Goal: Task Accomplishment & Management: Complete application form

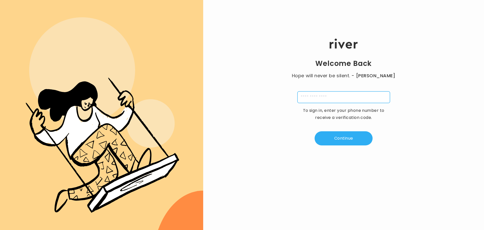
click at [307, 96] on input "tel" at bounding box center [343, 97] width 93 height 12
type input "**********"
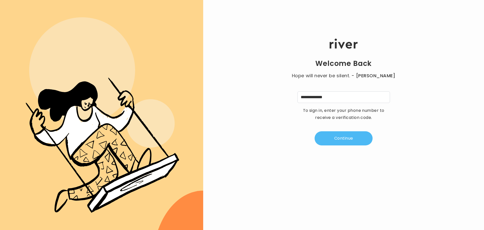
click at [333, 139] on button "Continue" at bounding box center [344, 138] width 58 height 14
type input "*"
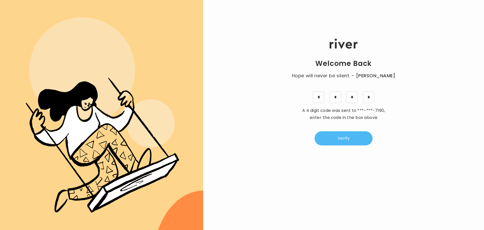
click at [325, 135] on button "Verify" at bounding box center [344, 138] width 58 height 14
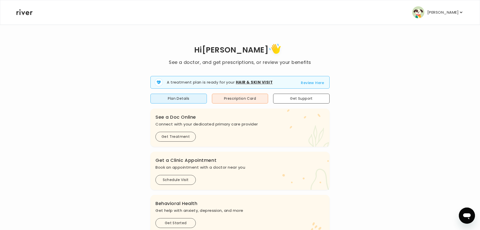
click at [304, 82] on button "Review Here" at bounding box center [312, 83] width 23 height 6
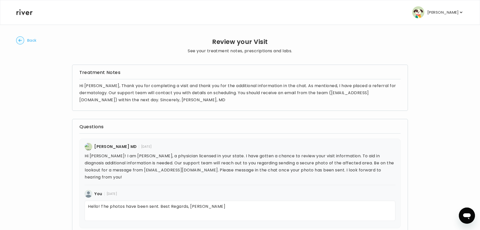
click at [19, 41] on icon "button" at bounding box center [19, 40] width 3 height 3
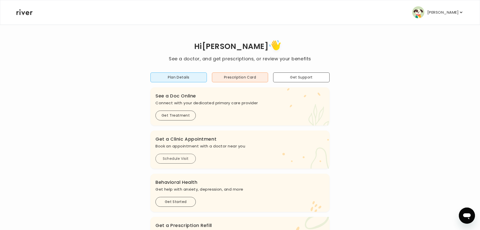
click at [168, 157] on button "Schedule Visit" at bounding box center [176, 159] width 40 height 10
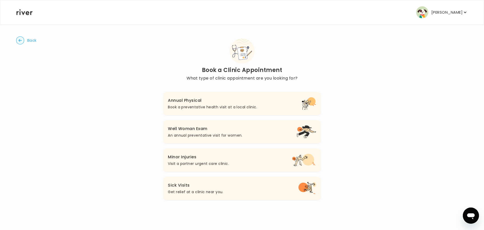
click at [173, 135] on p "An annual preventative visit for women." at bounding box center [205, 135] width 74 height 6
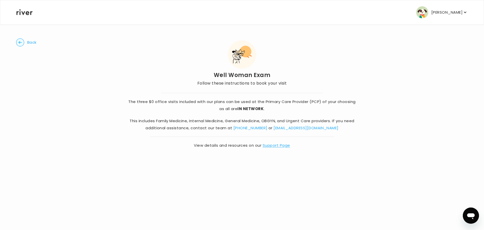
click at [18, 43] on circle "button" at bounding box center [20, 43] width 8 height 8
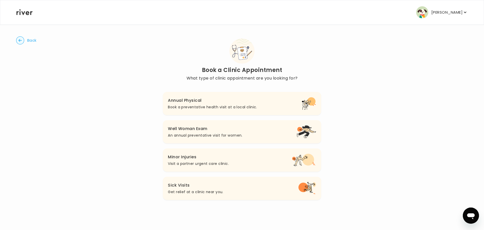
click at [171, 112] on button "Annual Physical Book a preventative health visit at a local clinic." at bounding box center [242, 103] width 158 height 23
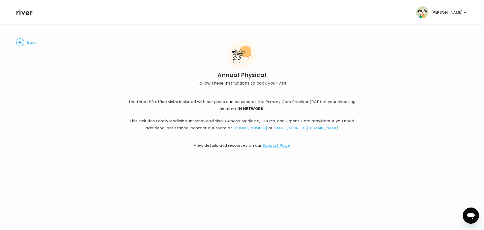
click at [21, 42] on icon "button" at bounding box center [19, 42] width 3 height 3
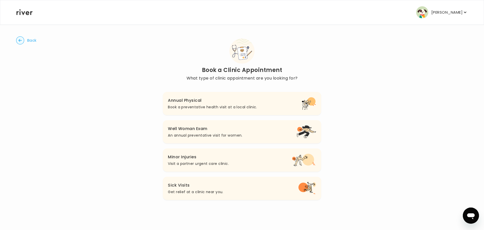
click at [21, 42] on circle "button" at bounding box center [20, 41] width 8 height 8
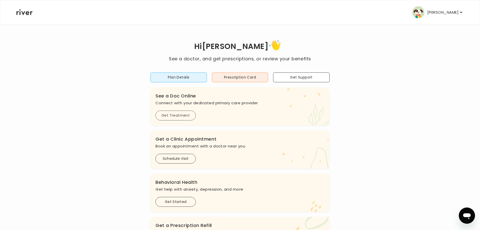
click at [165, 115] on button "Get Treatment" at bounding box center [176, 115] width 40 height 10
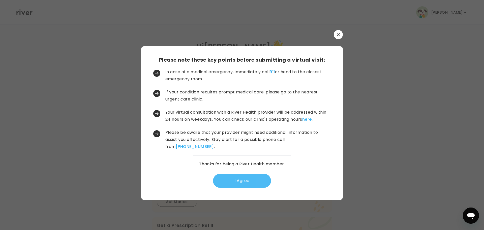
click at [237, 180] on button "I Agree" at bounding box center [242, 180] width 58 height 14
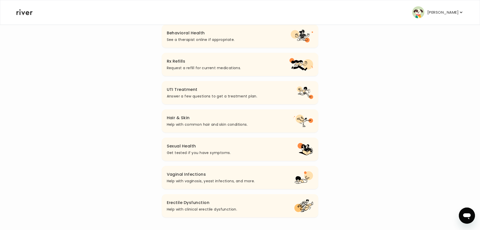
scroll to position [125, 0]
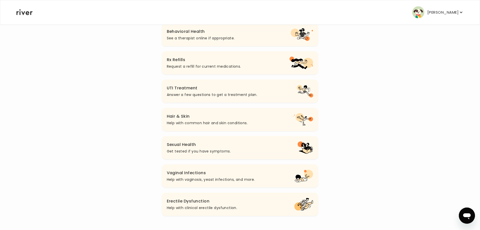
click at [199, 152] on p "Get tested if you have symptoms." at bounding box center [199, 151] width 64 height 6
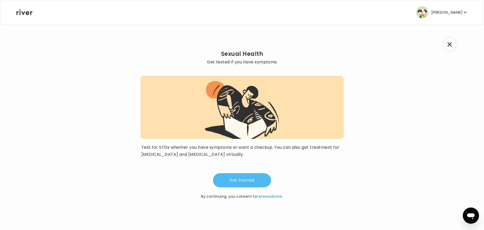
click at [228, 180] on button "Get Started" at bounding box center [242, 180] width 58 height 14
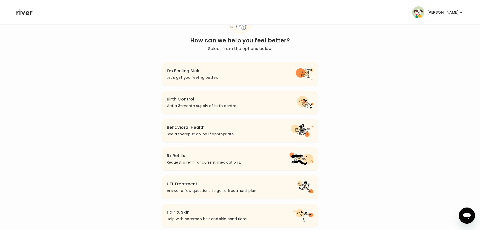
scroll to position [28, 0]
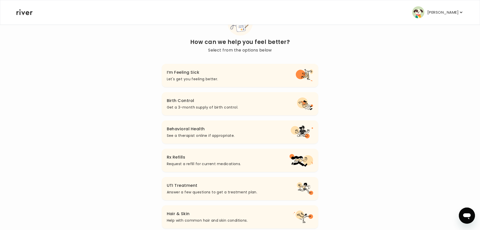
click at [226, 76] on button "I’m Feeling Sick Let's get you feeling better." at bounding box center [240, 75] width 157 height 23
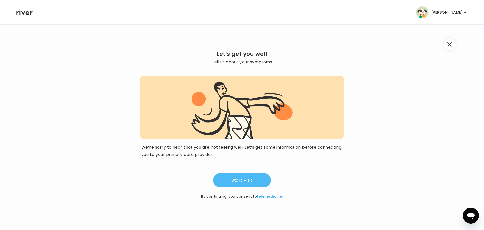
click at [242, 180] on button "Start Visit" at bounding box center [242, 180] width 58 height 14
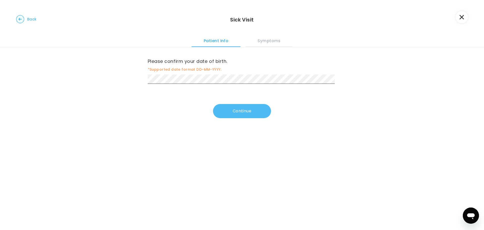
click at [222, 112] on button "Continue" at bounding box center [242, 111] width 58 height 14
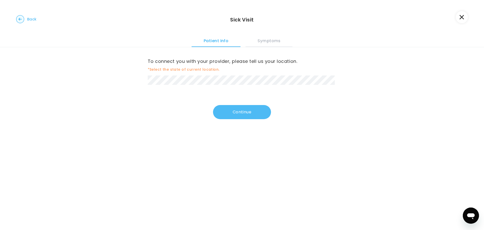
click at [219, 116] on button "Continue" at bounding box center [242, 112] width 58 height 14
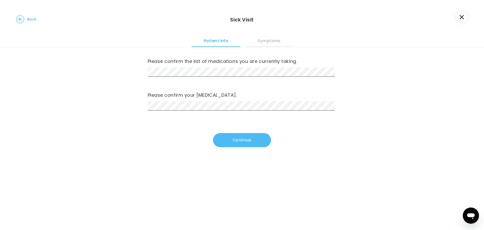
click at [228, 142] on button "Continue" at bounding box center [242, 140] width 58 height 14
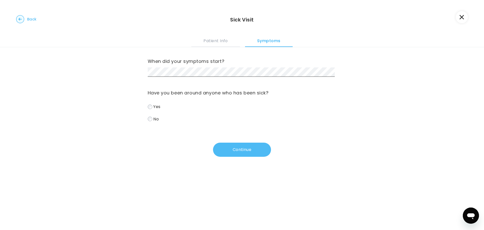
click at [230, 151] on button "Continue" at bounding box center [242, 149] width 58 height 14
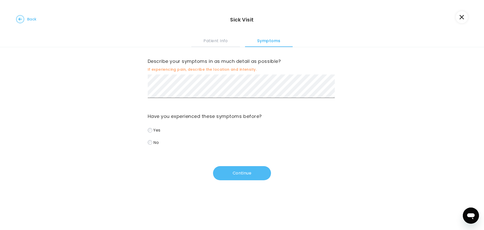
click at [224, 175] on button "Continue" at bounding box center [242, 173] width 58 height 14
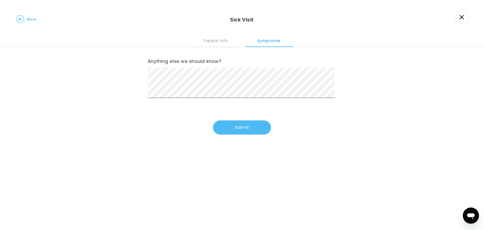
click at [231, 126] on button "Submit" at bounding box center [242, 127] width 58 height 14
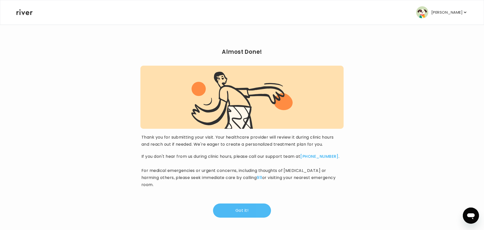
click at [233, 203] on button "Got it!" at bounding box center [242, 210] width 58 height 14
